Goal: Navigation & Orientation: Understand site structure

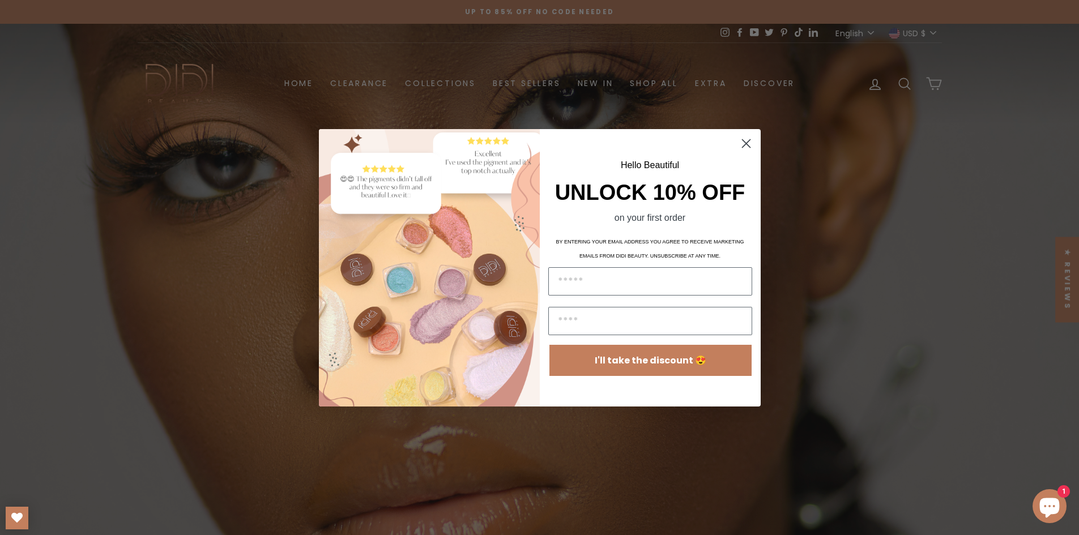
click at [842, 164] on div "Close dialog Hello Beautiful UNLOCK 10% OFF on your first order BY ENTERING YOU…" at bounding box center [539, 267] width 1079 height 535
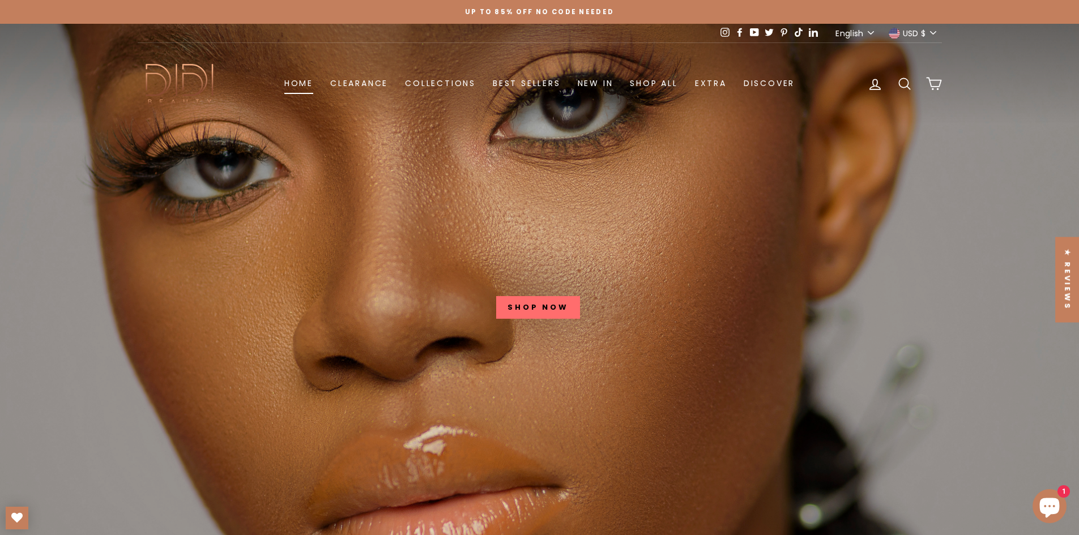
click at [306, 87] on link "Home" at bounding box center [299, 83] width 46 height 21
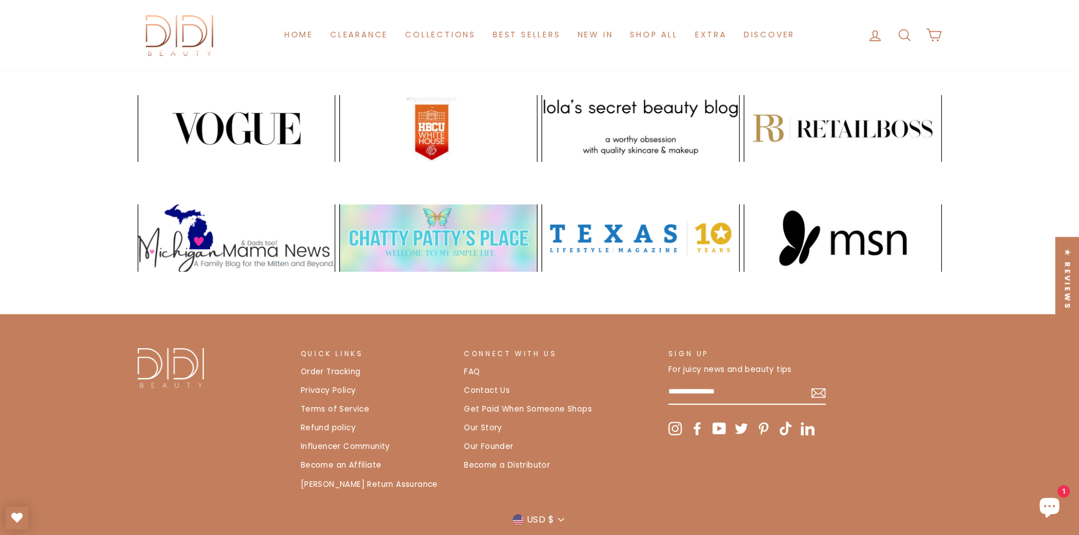
scroll to position [2378, 0]
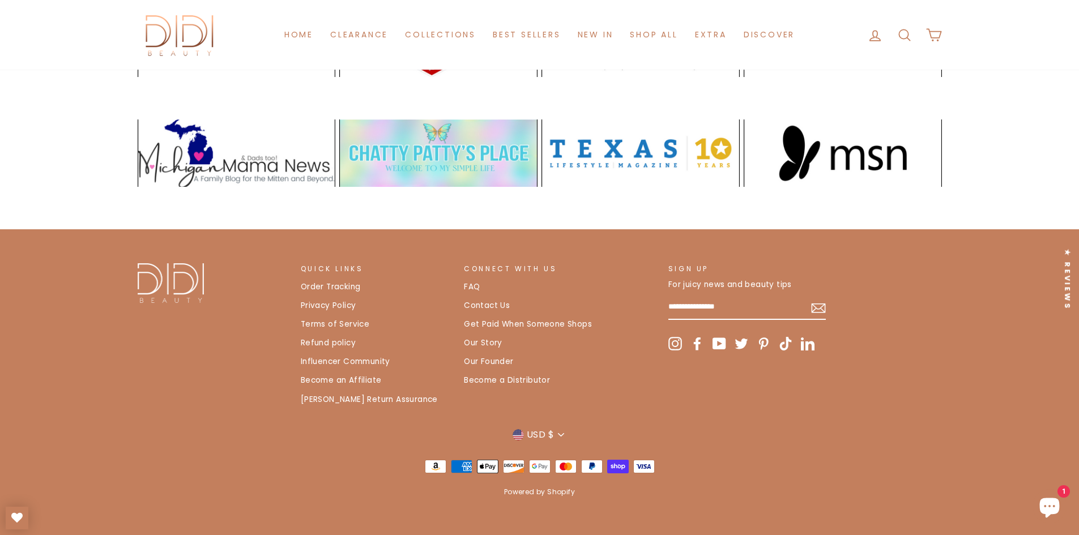
click at [473, 369] on link "Our Founder" at bounding box center [488, 361] width 49 height 17
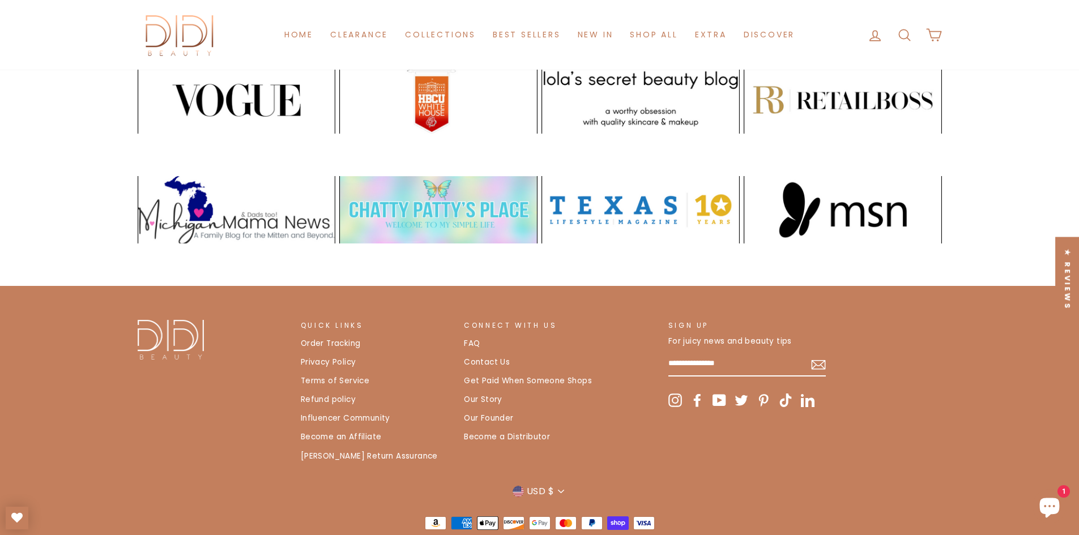
scroll to position [2394, 0]
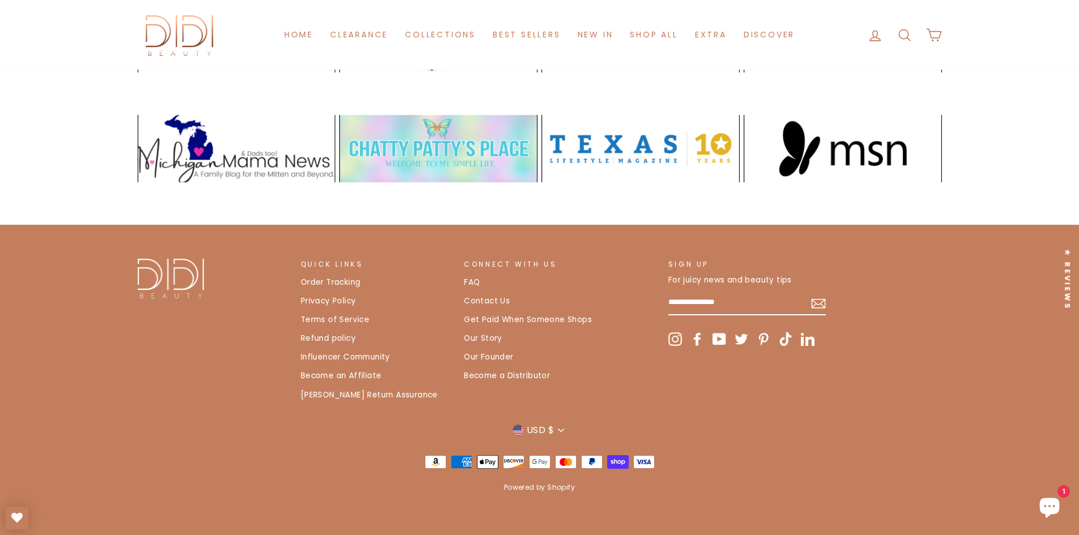
click at [479, 337] on link "Our Story" at bounding box center [483, 338] width 38 height 17
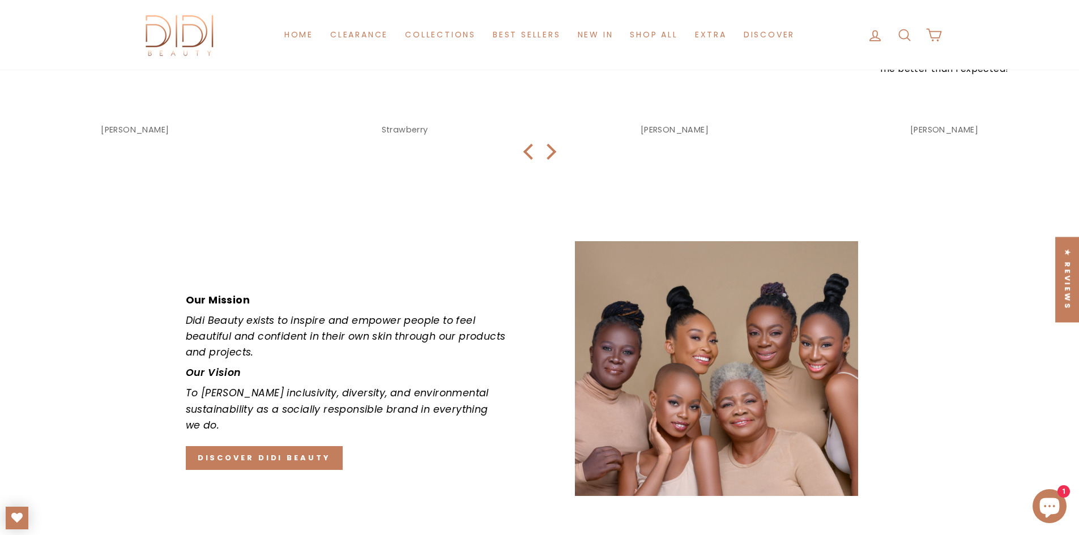
scroll to position [1812, 0]
